Goal: Information Seeking & Learning: Learn about a topic

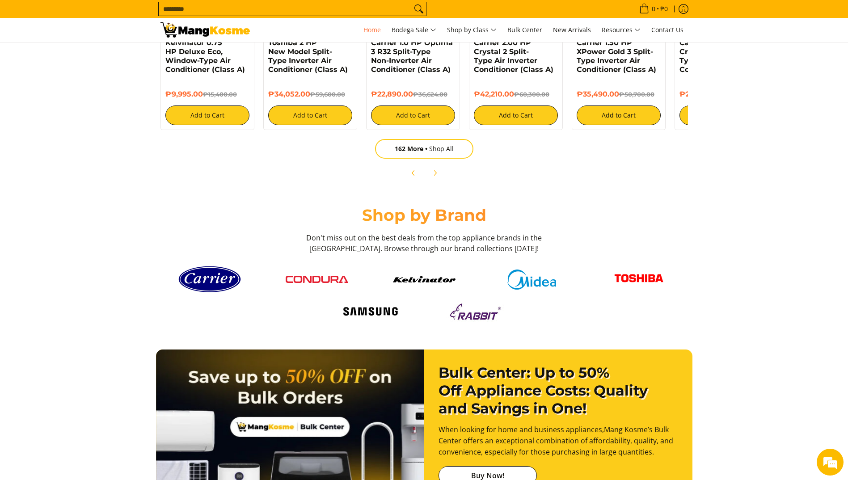
scroll to position [0, 711]
click at [321, 283] on img at bounding box center [317, 279] width 63 height 7
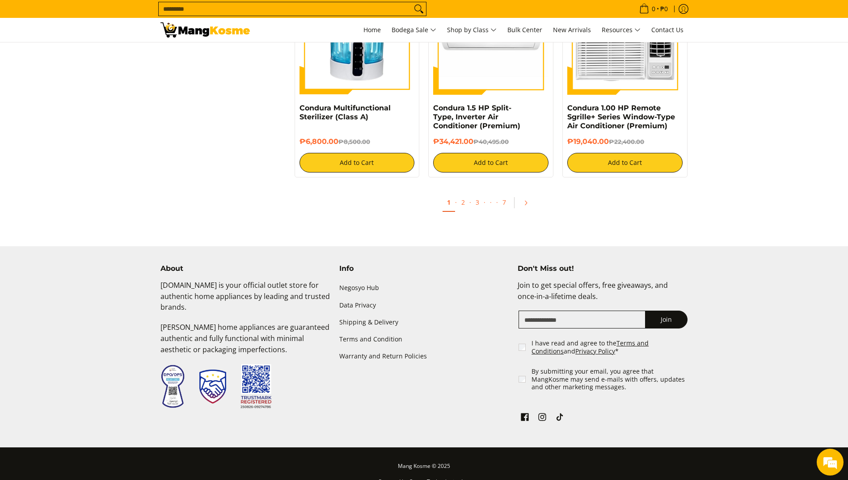
scroll to position [1678, 0]
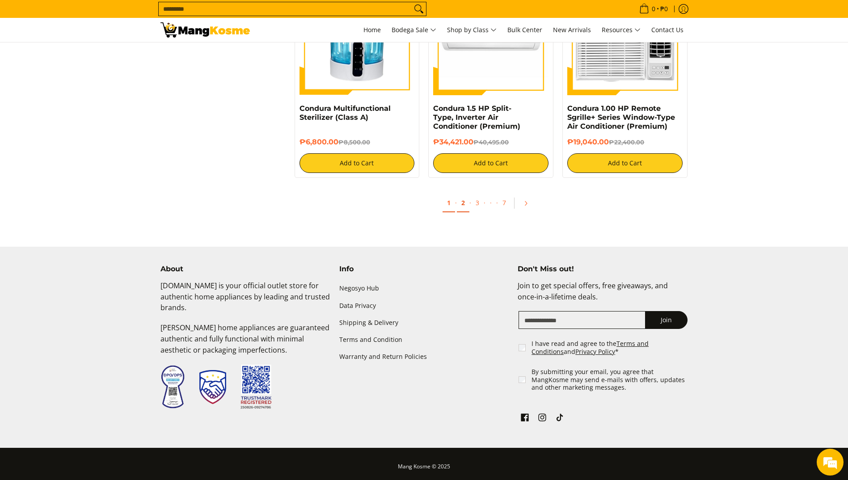
click at [464, 203] on link "2" at bounding box center [463, 203] width 13 height 18
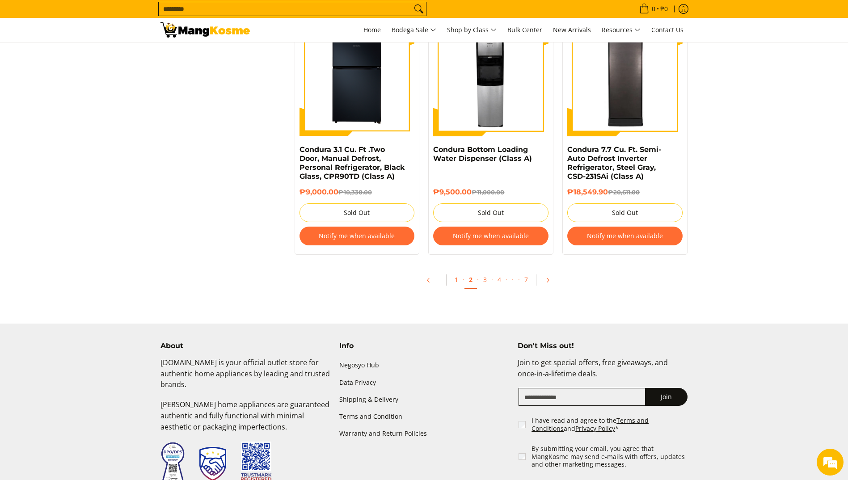
scroll to position [1882, 0]
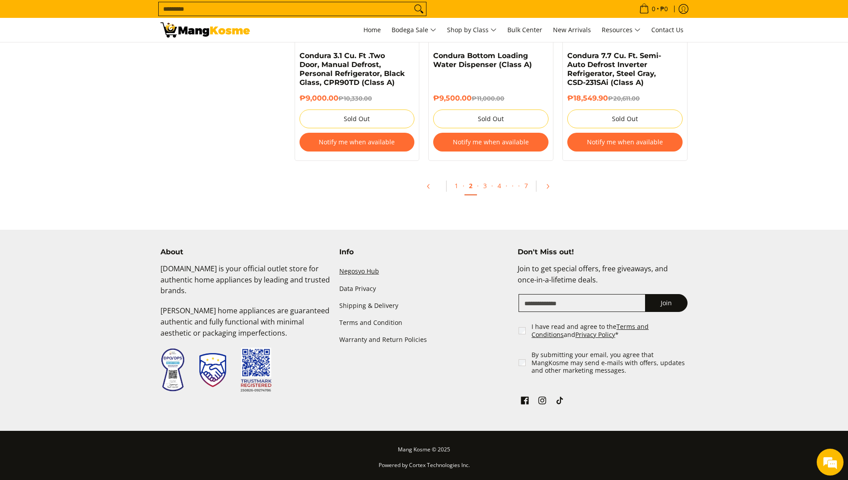
click at [369, 273] on link "Negosyo Hub" at bounding box center [424, 271] width 170 height 17
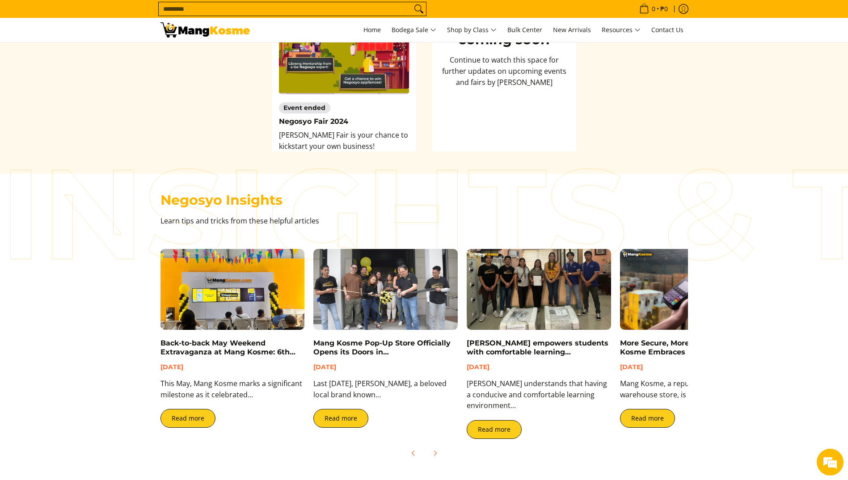
scroll to position [1515, 0]
click at [399, 355] on link "Mang Kosme Pop-Up Store Officially Opens its Doors in Makati City" at bounding box center [381, 351] width 137 height 26
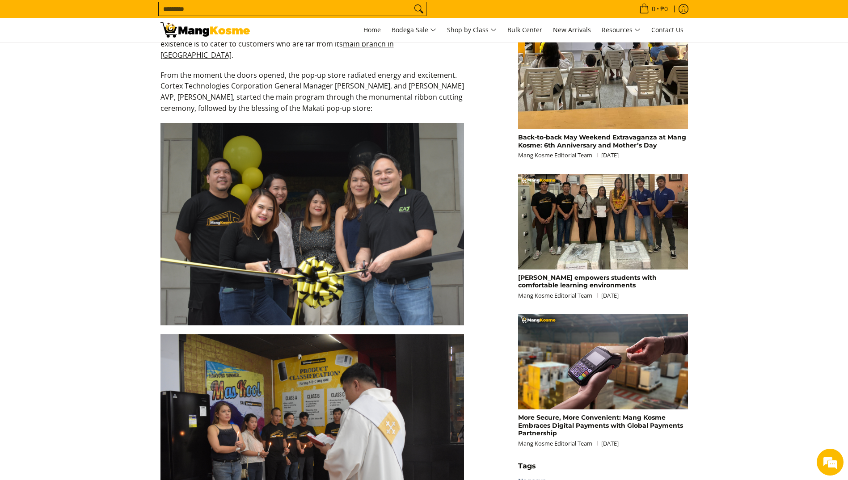
scroll to position [776, 0]
